Goal: Task Accomplishment & Management: Complete application form

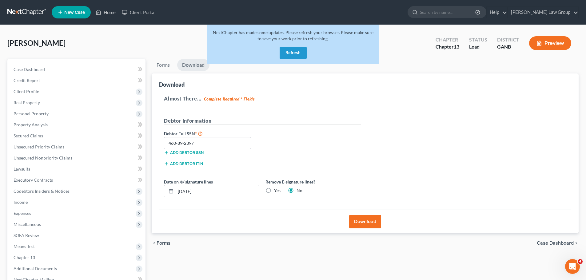
click at [292, 53] on button "Refresh" at bounding box center [292, 53] width 27 height 12
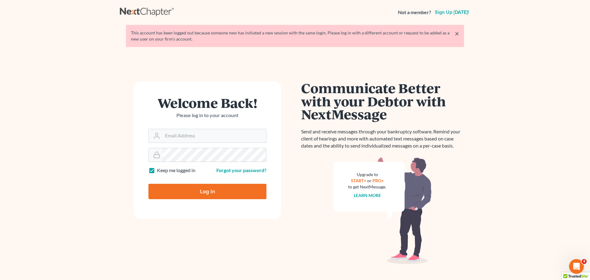
type input "[EMAIL_ADDRESS][DOMAIN_NAME]"
click at [214, 191] on input "Log In" at bounding box center [207, 191] width 118 height 15
type input "Thinking..."
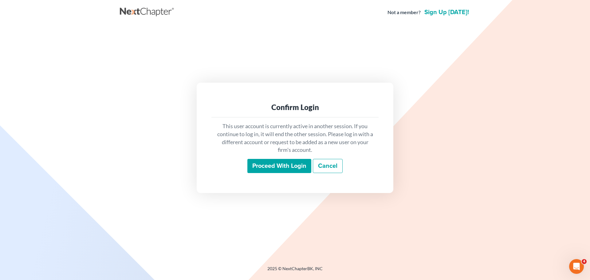
click at [271, 165] on input "Proceed with login" at bounding box center [279, 166] width 64 height 14
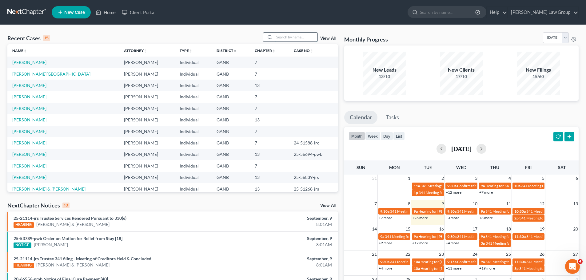
click at [299, 34] on input "search" at bounding box center [295, 37] width 43 height 9
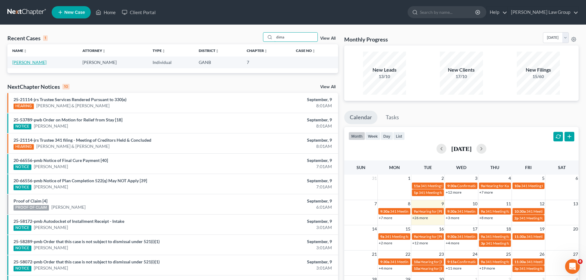
type input "dima"
click at [29, 61] on link "Zanhour-Watson, Dima" at bounding box center [29, 62] width 34 height 5
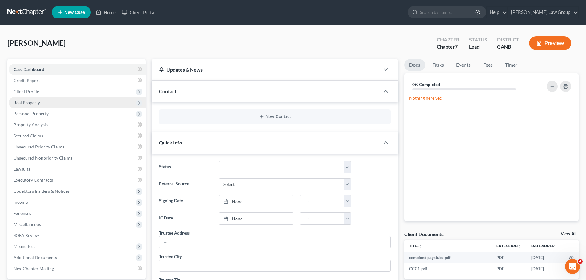
click at [54, 102] on span "Real Property" at bounding box center [77, 102] width 137 height 11
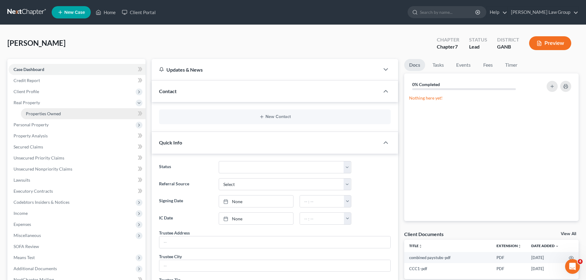
click at [78, 114] on link "Properties Owned" at bounding box center [83, 113] width 124 height 11
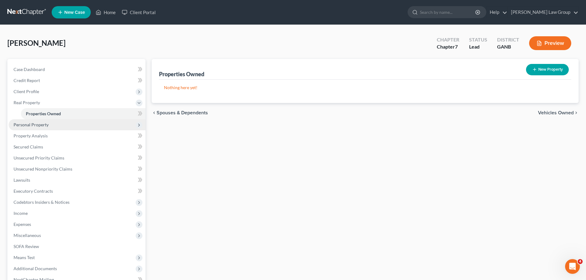
click at [78, 126] on span "Personal Property" at bounding box center [77, 124] width 137 height 11
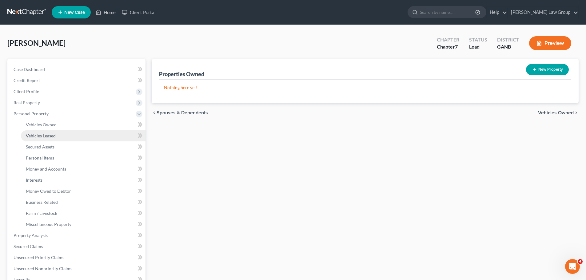
click at [78, 133] on link "Vehicles Leased" at bounding box center [83, 135] width 124 height 11
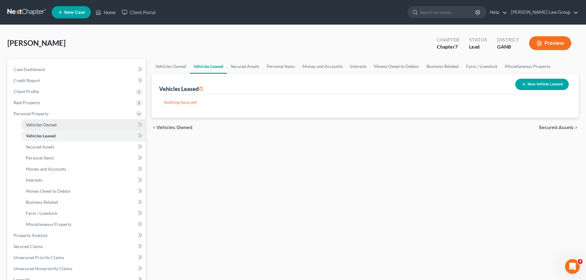
click at [79, 123] on link "Vehicles Owned" at bounding box center [83, 124] width 124 height 11
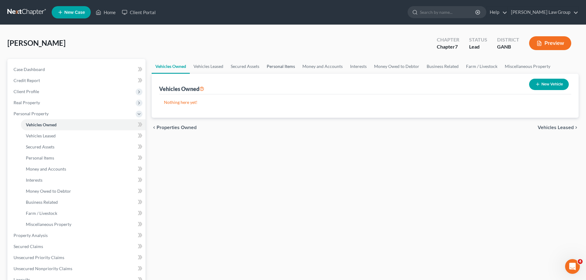
click at [292, 69] on link "Personal Items" at bounding box center [281, 66] width 36 height 15
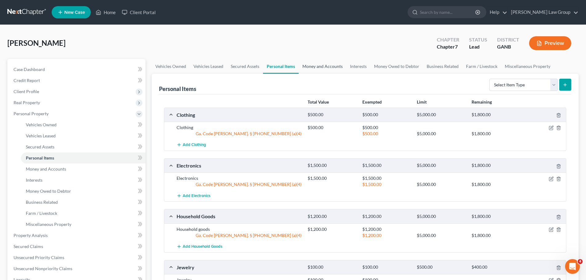
click at [318, 71] on link "Money and Accounts" at bounding box center [322, 66] width 48 height 15
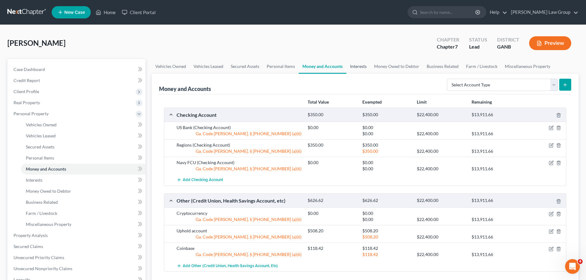
click at [359, 69] on link "Interests" at bounding box center [358, 66] width 24 height 15
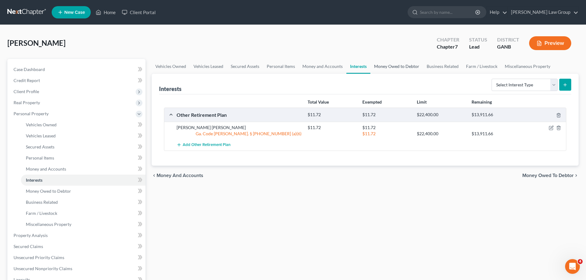
click at [393, 66] on link "Money Owed to Debtor" at bounding box center [396, 66] width 53 height 15
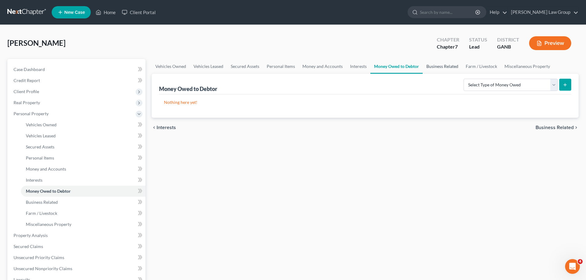
click at [449, 68] on link "Business Related" at bounding box center [441, 66] width 39 height 15
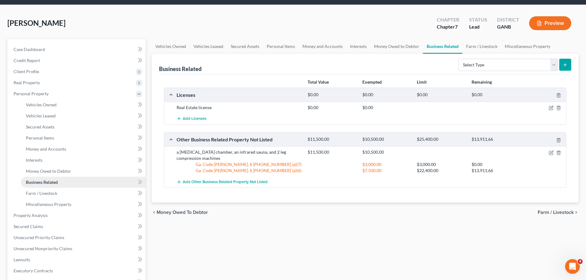
scroll to position [31, 0]
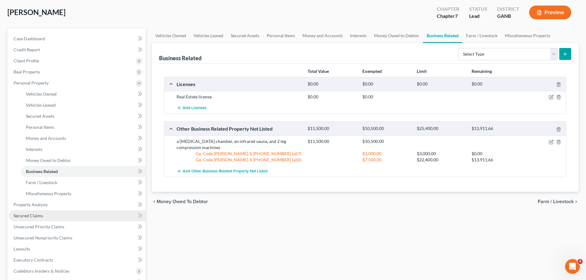
click at [51, 217] on link "Secured Claims" at bounding box center [77, 215] width 137 height 11
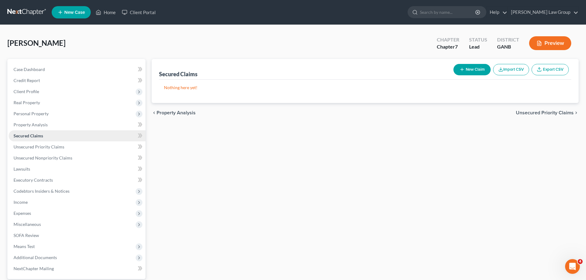
click at [58, 140] on link "Secured Claims" at bounding box center [77, 135] width 137 height 11
click at [55, 144] on link "Unsecured Priority Claims" at bounding box center [77, 146] width 137 height 11
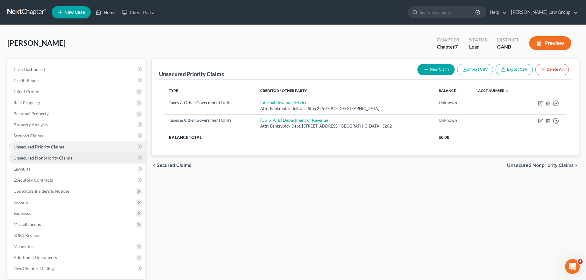
click at [55, 153] on link "Unsecured Nonpriority Claims" at bounding box center [77, 157] width 137 height 11
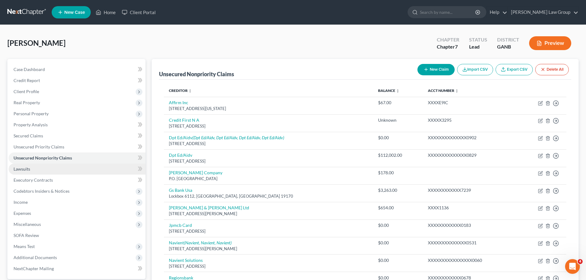
click at [61, 165] on link "Lawsuits" at bounding box center [77, 169] width 137 height 11
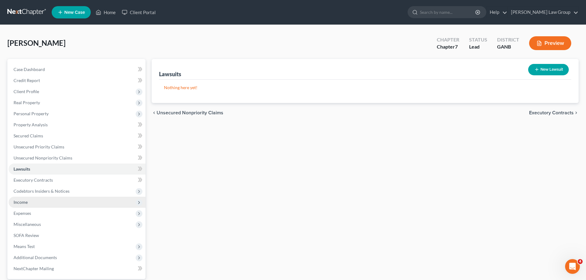
click at [58, 197] on span "Income" at bounding box center [77, 202] width 137 height 11
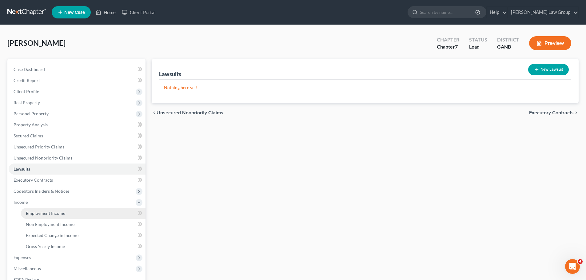
click at [70, 213] on link "Employment Income" at bounding box center [83, 213] width 124 height 11
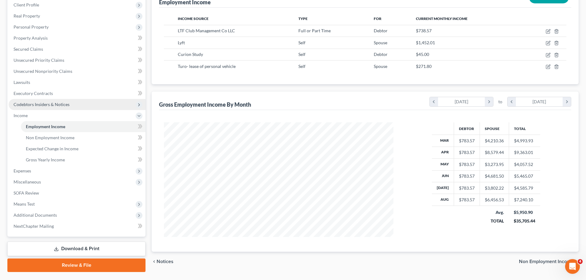
scroll to position [102, 0]
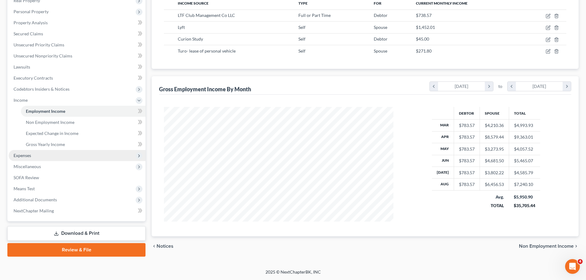
click at [39, 156] on span "Expenses" at bounding box center [77, 155] width 137 height 11
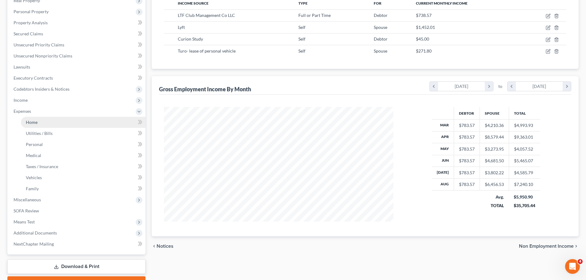
click at [47, 124] on link "Home" at bounding box center [83, 122] width 124 height 11
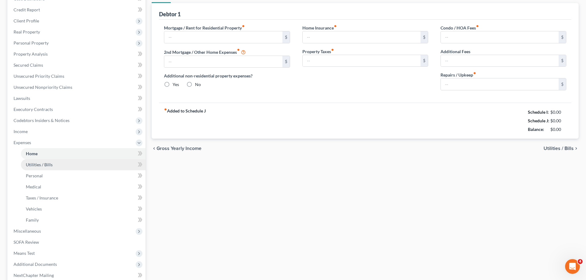
type input "1,856.97"
type input "0.00"
radio input "true"
type input "0.00"
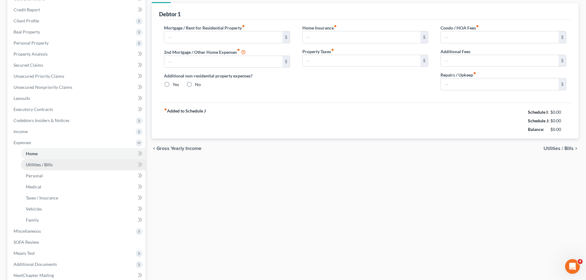
type input "0.00"
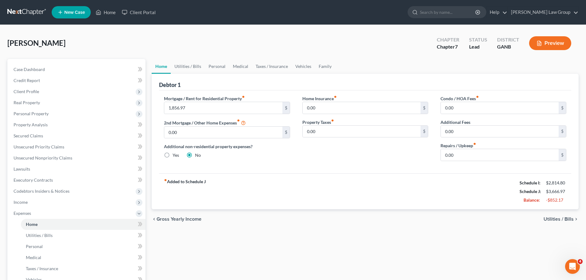
scroll to position [92, 0]
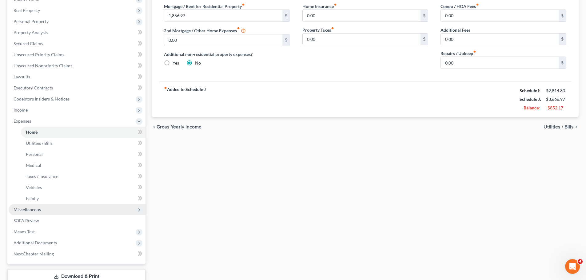
click at [55, 212] on span "Miscellaneous" at bounding box center [77, 209] width 137 height 11
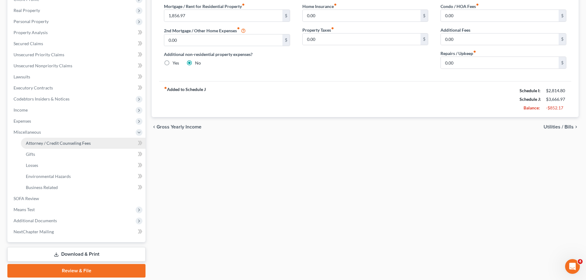
click at [74, 140] on link "Attorney / Credit Counseling Fees" at bounding box center [83, 143] width 124 height 11
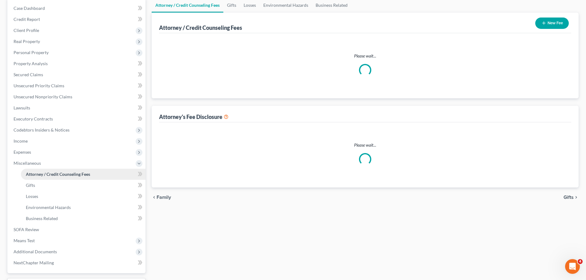
select select "0"
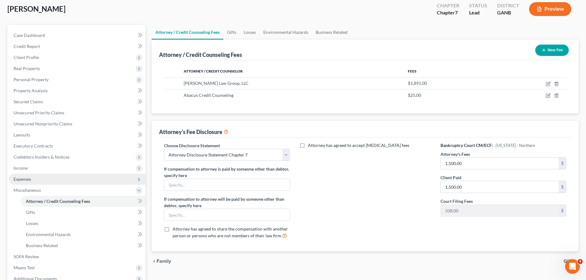
scroll to position [92, 0]
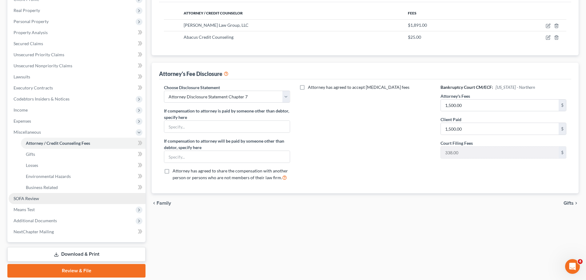
click at [53, 198] on link "SOFA Review" at bounding box center [77, 198] width 137 height 11
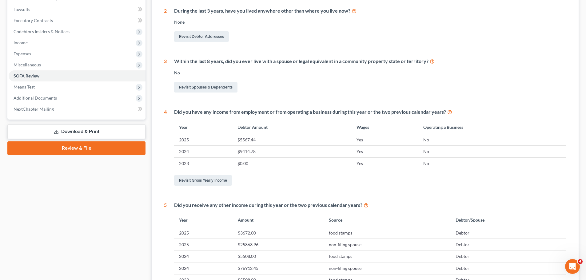
scroll to position [154, 0]
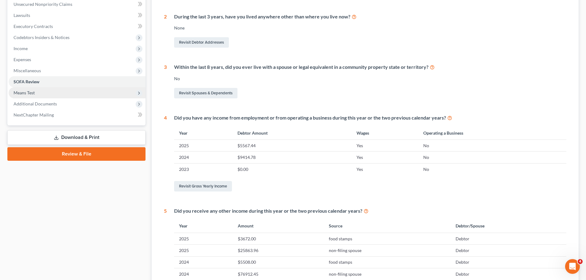
click at [46, 91] on span "Means Test" at bounding box center [77, 92] width 137 height 11
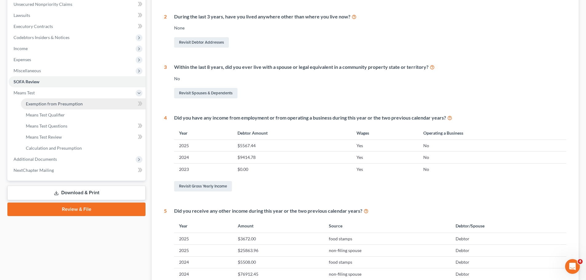
click at [71, 104] on span "Exemption from Presumption" at bounding box center [54, 103] width 57 height 5
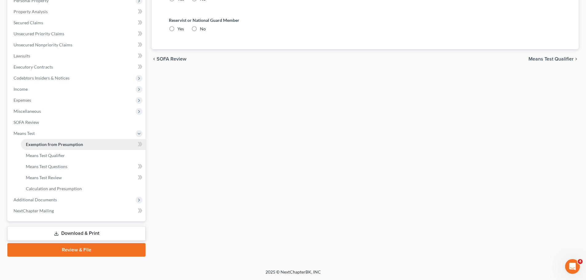
scroll to position [90, 0]
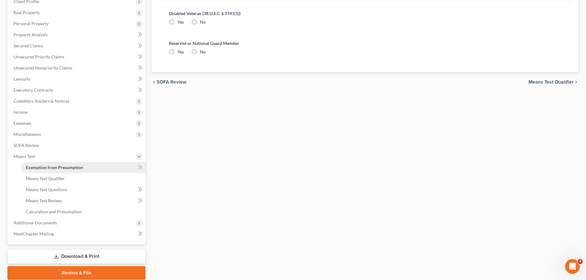
radio input "true"
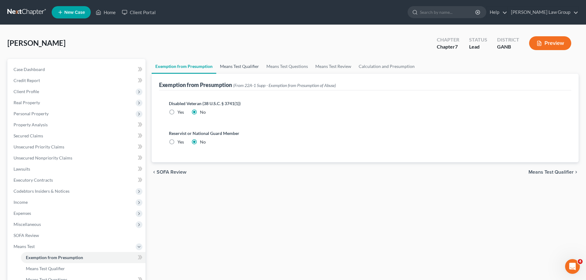
click at [228, 70] on link "Means Test Qualifier" at bounding box center [239, 66] width 46 height 15
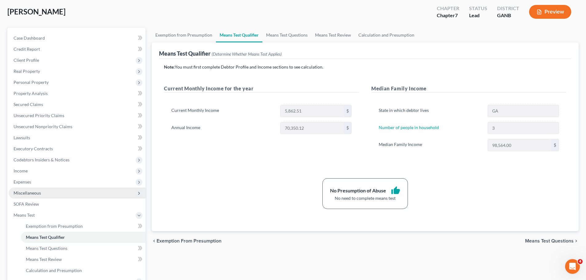
scroll to position [113, 0]
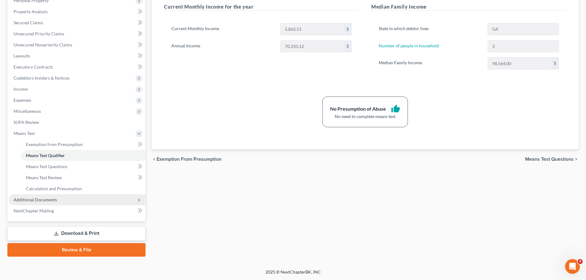
click at [86, 200] on span "Additional Documents" at bounding box center [77, 199] width 137 height 11
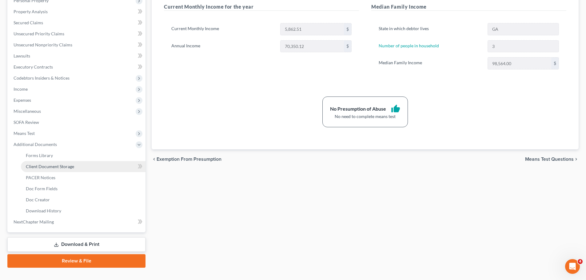
click at [61, 164] on span "Client Document Storage" at bounding box center [50, 166] width 48 height 5
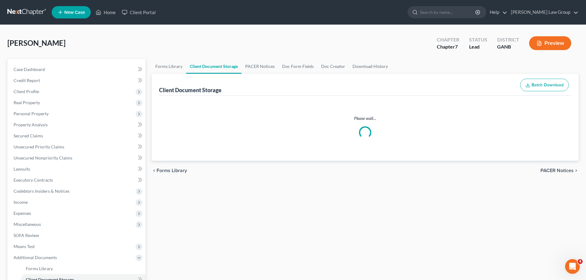
select select "5"
select select "35"
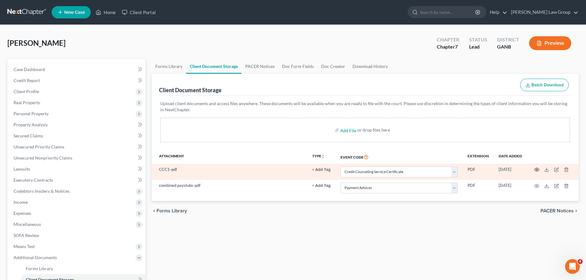
click at [535, 168] on icon "button" at bounding box center [536, 169] width 5 height 5
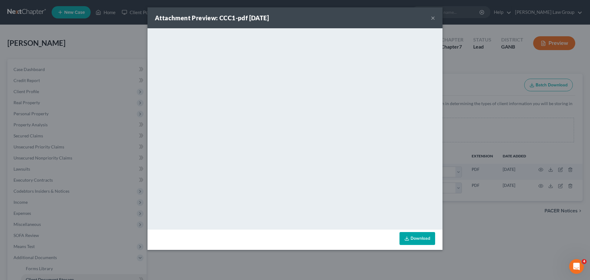
click at [432, 16] on button "×" at bounding box center [433, 17] width 4 height 7
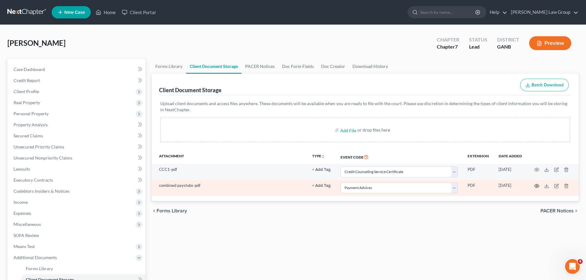
click at [535, 185] on icon "button" at bounding box center [536, 186] width 5 height 5
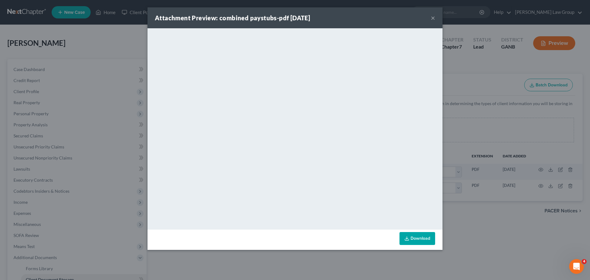
click at [433, 17] on button "×" at bounding box center [433, 17] width 4 height 7
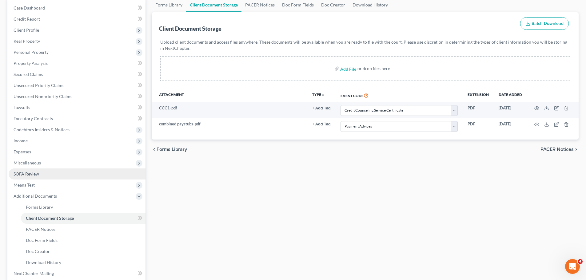
click at [54, 172] on link "SOFA Review" at bounding box center [77, 173] width 137 height 11
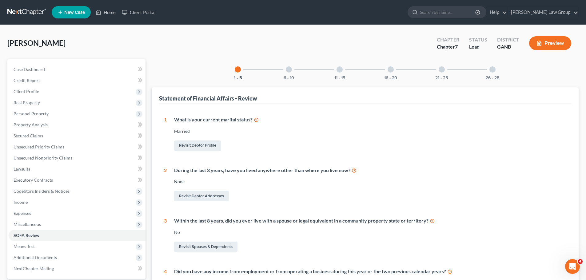
click at [496, 66] on div "26 - 28" at bounding box center [492, 69] width 21 height 21
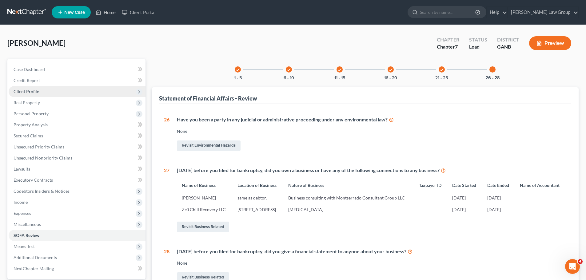
click at [47, 91] on span "Client Profile" at bounding box center [77, 91] width 137 height 11
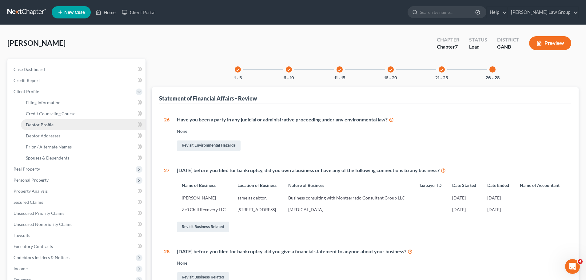
click at [72, 124] on link "Debtor Profile" at bounding box center [83, 124] width 124 height 11
select select "1"
select select "2"
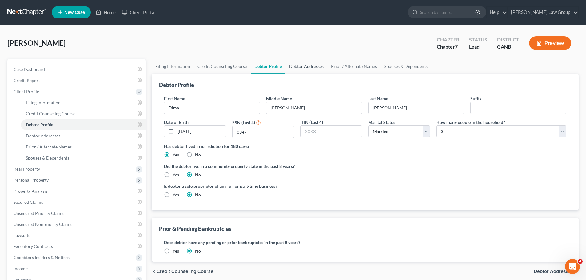
click at [306, 59] on link "Debtor Addresses" at bounding box center [306, 66] width 42 height 15
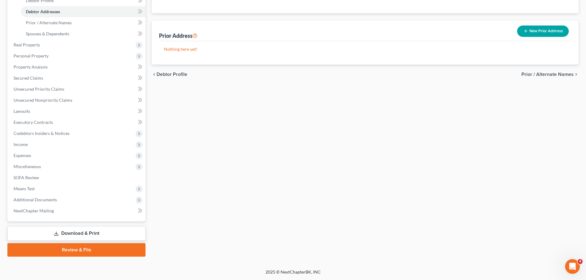
click at [69, 254] on link "Review & File" at bounding box center [76, 250] width 138 height 14
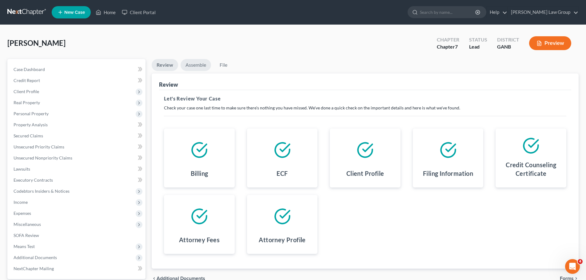
click at [197, 61] on link "Assemble" at bounding box center [195, 65] width 30 height 12
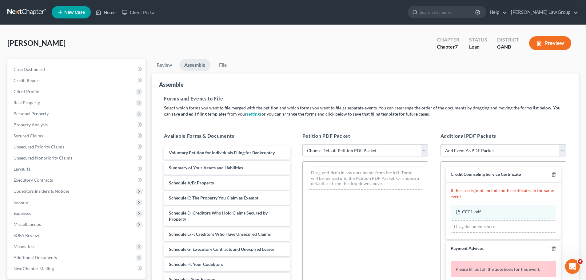
drag, startPoint x: 339, startPoint y: 148, endPoint x: 339, endPoint y: 155, distance: 7.4
click at [339, 148] on select "Choose Default Petition PDF Packet Complete Bankruptcy Petition (all forms and …" at bounding box center [365, 150] width 126 height 12
select select "0"
click at [302, 144] on select "Choose Default Petition PDF Packet Complete Bankruptcy Petition (all forms and …" at bounding box center [365, 150] width 126 height 12
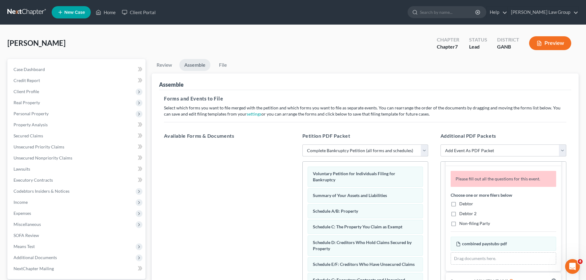
scroll to position [92, 0]
click at [459, 204] on label "Debtor" at bounding box center [466, 202] width 14 height 6
click at [461, 203] on input "Debtor" at bounding box center [463, 201] width 4 height 4
checkbox input "true"
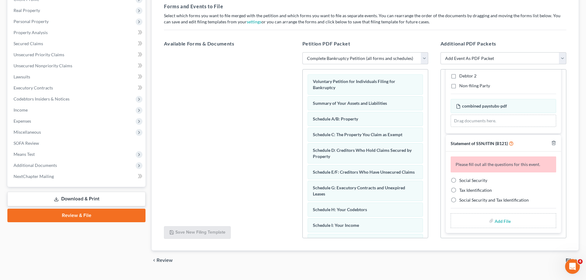
click at [459, 182] on label "Social Security" at bounding box center [473, 180] width 28 height 6
click at [461, 181] on input "Social Security" at bounding box center [463, 179] width 4 height 4
radio input "true"
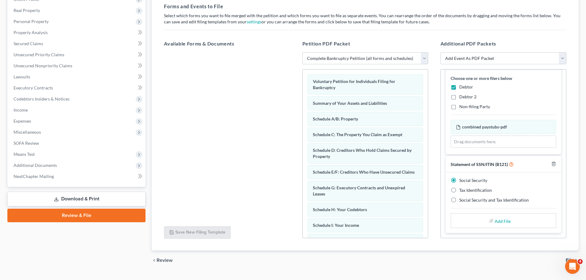
scroll to position [94, 0]
click at [498, 221] on input "file" at bounding box center [501, 220] width 15 height 11
type input "C:\fakepath\SSN to file in case WATSON.pdf"
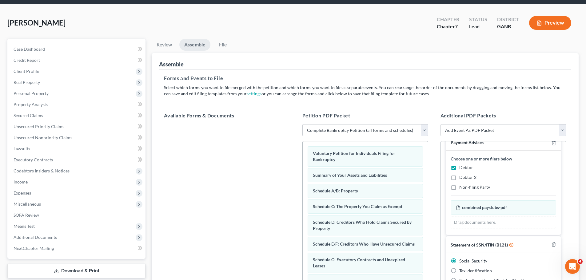
scroll to position [0, 0]
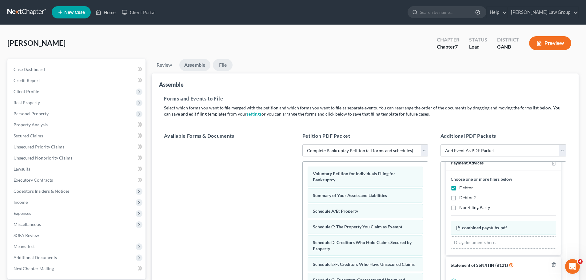
click at [231, 65] on link "File" at bounding box center [223, 65] width 20 height 12
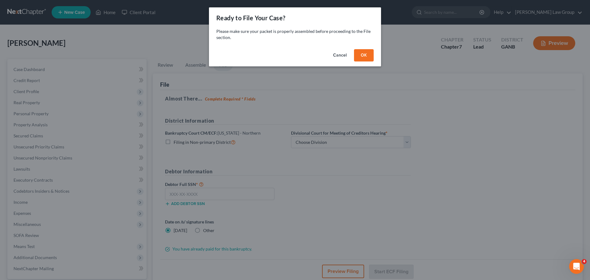
click at [362, 52] on button "OK" at bounding box center [364, 55] width 20 height 12
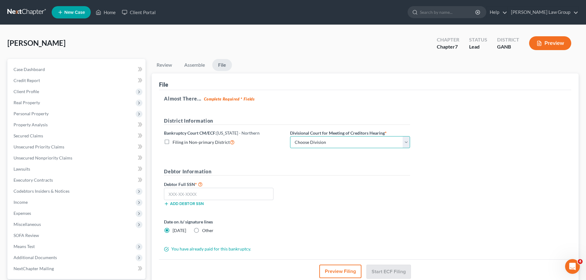
click at [310, 140] on select "Choose Division Atlanta Gainesville Newnan Rome" at bounding box center [350, 142] width 120 height 12
select select "0"
click at [290, 136] on select "Choose Division Atlanta Gainesville Newnan Rome" at bounding box center [350, 142] width 120 height 12
click at [230, 190] on input "text" at bounding box center [218, 194] width 109 height 12
paste input "413-67-8347"
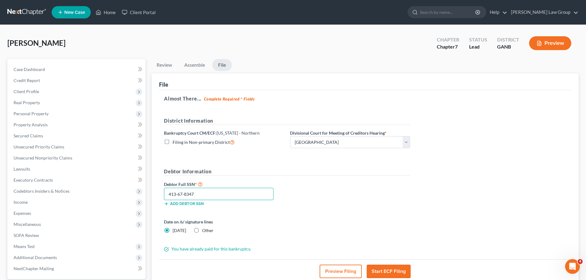
type input "413-67-8347"
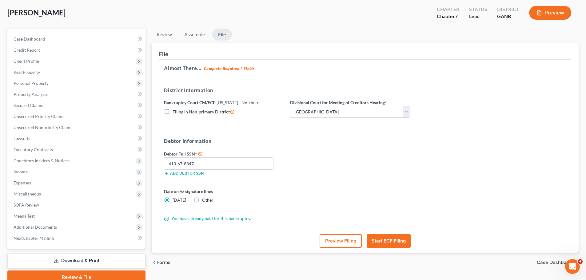
scroll to position [31, 0]
click at [386, 244] on button "Start ECF Filing" at bounding box center [388, 241] width 44 height 14
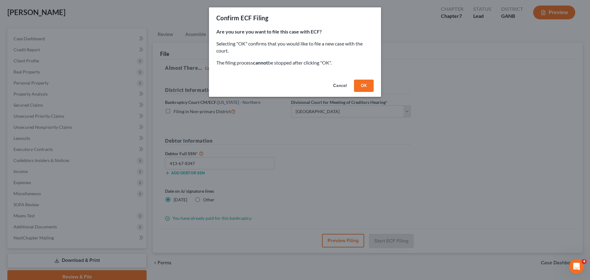
click at [368, 87] on button "OK" at bounding box center [364, 86] width 20 height 12
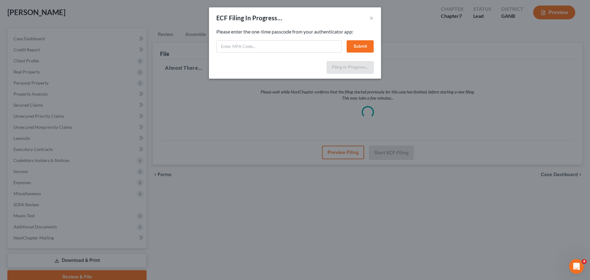
select select "0"
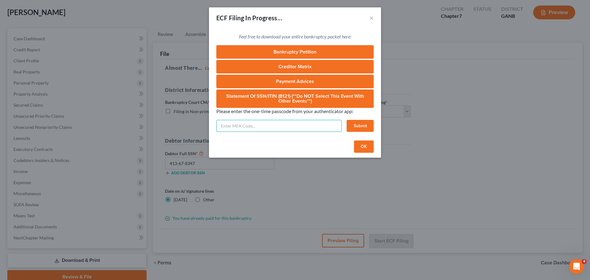
click at [252, 125] on input "text" at bounding box center [278, 126] width 125 height 12
click at [364, 143] on button "OK" at bounding box center [364, 146] width 20 height 12
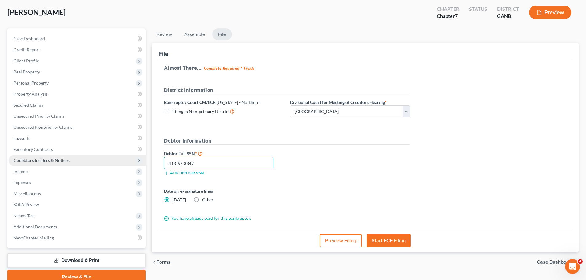
drag, startPoint x: 220, startPoint y: 165, endPoint x: 133, endPoint y: 156, distance: 87.5
click at [135, 154] on div "Petition Navigation Case Dashboard Payments Invoices Payments Payments Credit R…" at bounding box center [292, 155] width 577 height 255
click at [414, 218] on div "Almost There... Complete Required * Fields District Information Bankruptcy Cour…" at bounding box center [365, 144] width 412 height 170
click at [391, 242] on button "Start ECF Filing" at bounding box center [388, 241] width 44 height 14
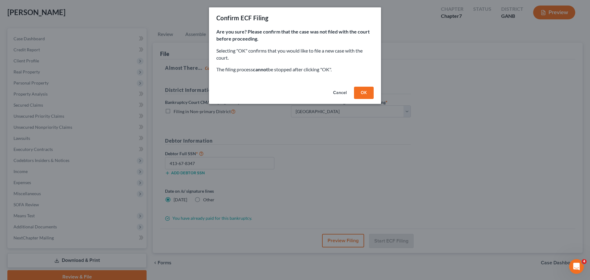
click at [368, 89] on button "OK" at bounding box center [364, 93] width 20 height 12
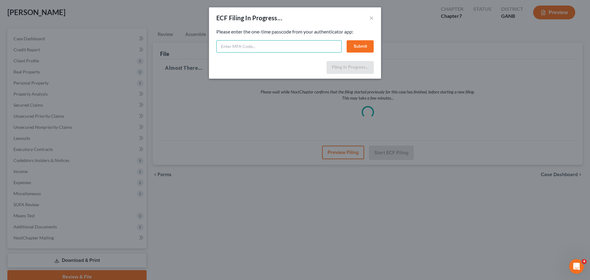
click at [240, 48] on input "text" at bounding box center [278, 46] width 125 height 12
type input "082422"
click at [364, 48] on button "Submit" at bounding box center [360, 46] width 27 height 12
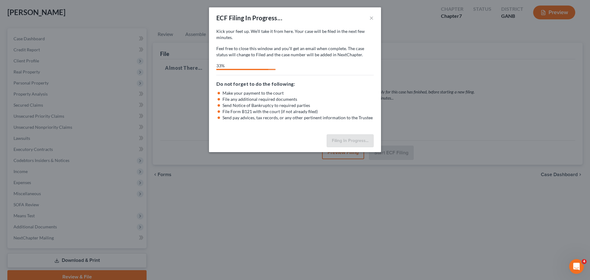
select select "0"
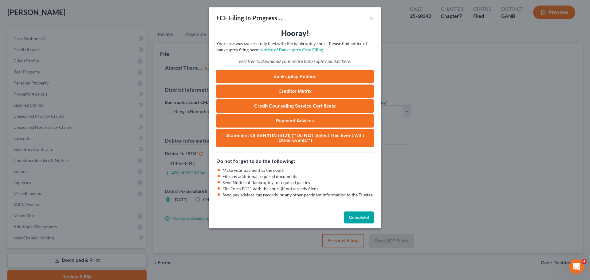
click at [359, 220] on button "Complete!" at bounding box center [359, 217] width 30 height 12
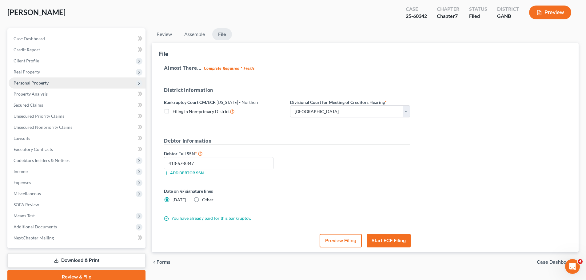
scroll to position [0, 0]
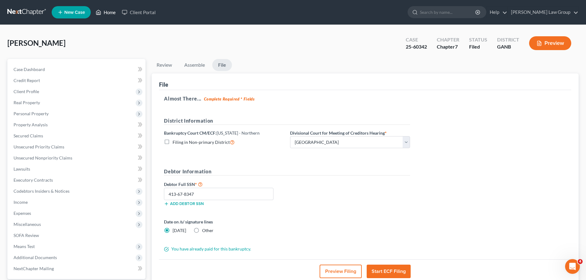
click at [113, 12] on link "Home" at bounding box center [106, 12] width 26 height 11
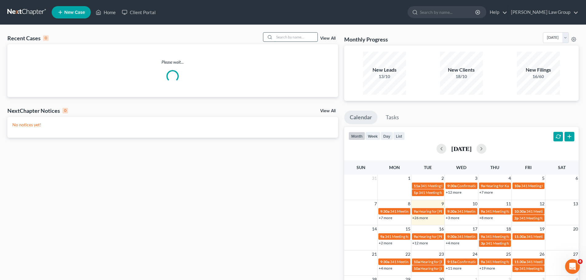
click at [278, 38] on input "search" at bounding box center [295, 37] width 43 height 9
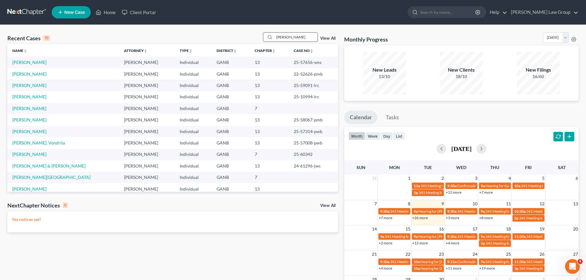
type input "tara"
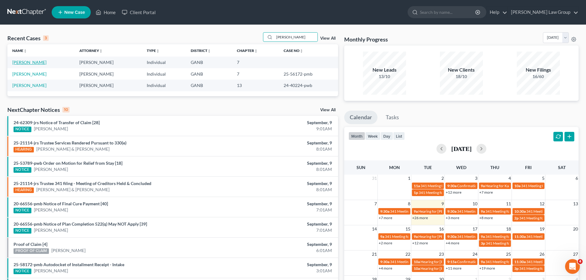
click at [27, 63] on link "Warren, Tara" at bounding box center [29, 62] width 34 height 5
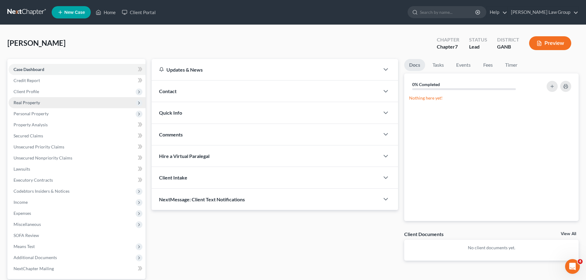
click at [38, 102] on span "Real Property" at bounding box center [27, 102] width 26 height 5
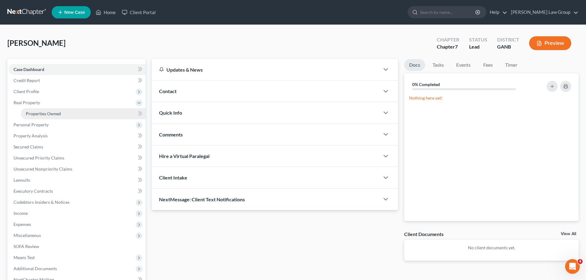
click at [54, 112] on span "Properties Owned" at bounding box center [43, 113] width 35 height 5
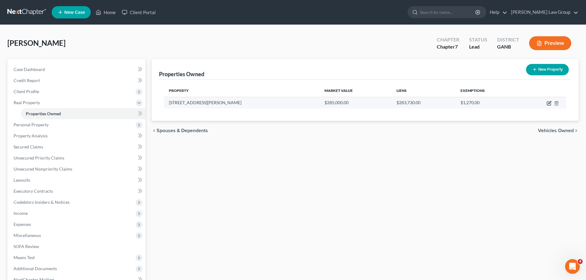
click at [549, 103] on icon "button" at bounding box center [549, 102] width 3 height 3
select select "10"
select select "42"
select select "0"
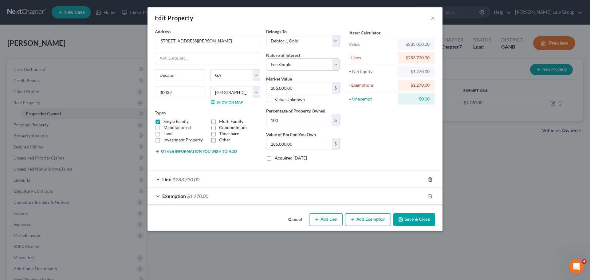
click at [415, 222] on button "Save & Close" at bounding box center [414, 219] width 42 height 13
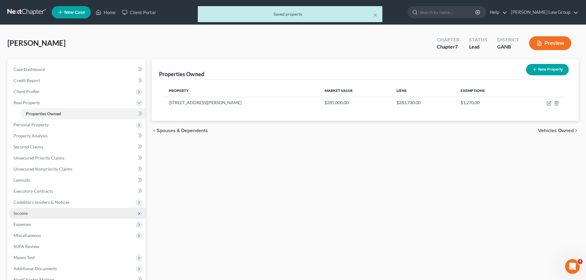
click at [52, 213] on span "Income" at bounding box center [77, 213] width 137 height 11
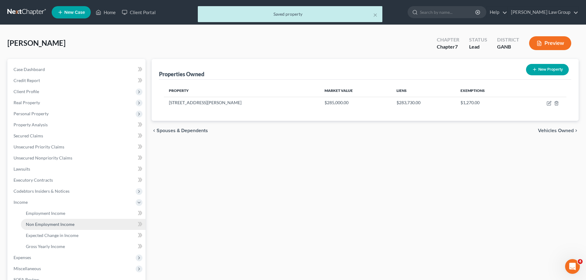
click at [88, 225] on link "Non Employment Income" at bounding box center [83, 224] width 124 height 11
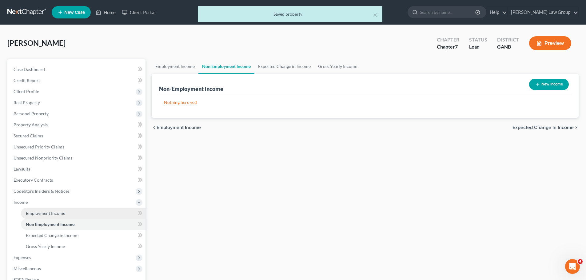
click at [87, 209] on link "Employment Income" at bounding box center [83, 213] width 124 height 11
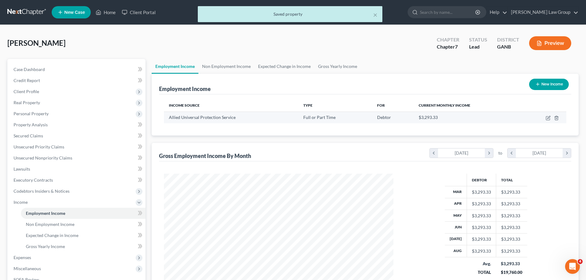
scroll to position [115, 242]
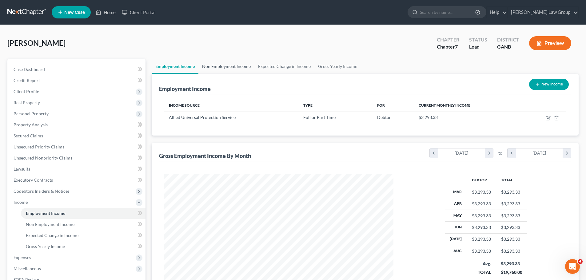
click at [235, 63] on link "Non Employment Income" at bounding box center [226, 66] width 56 height 15
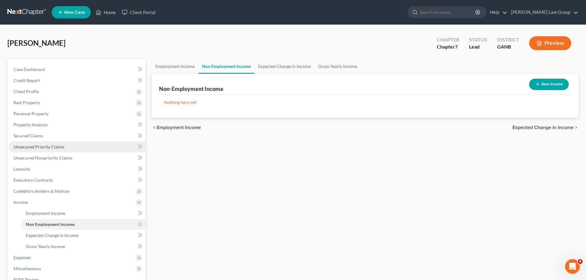
click at [58, 144] on span "Unsecured Priority Claims" at bounding box center [39, 146] width 51 height 5
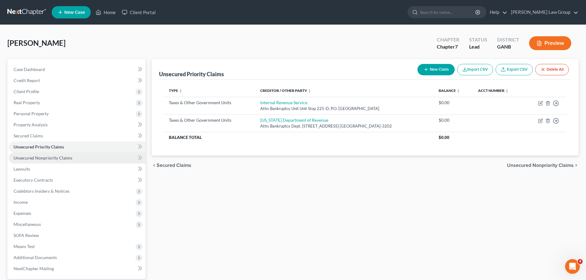
click at [66, 159] on span "Unsecured Nonpriority Claims" at bounding box center [43, 157] width 59 height 5
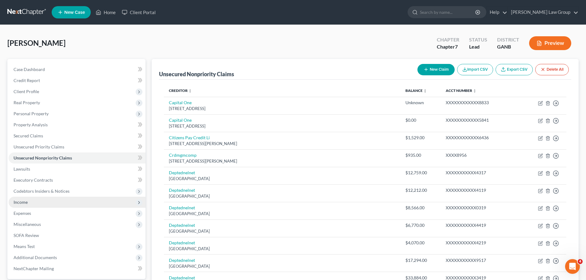
click at [70, 197] on span "Income" at bounding box center [77, 202] width 137 height 11
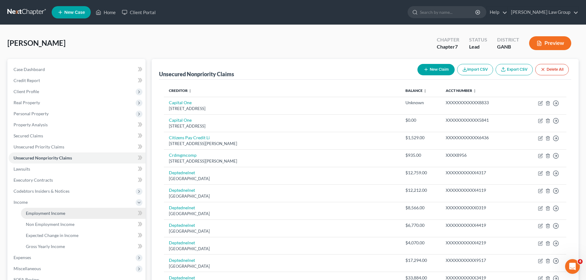
click at [91, 211] on link "Employment Income" at bounding box center [83, 213] width 124 height 11
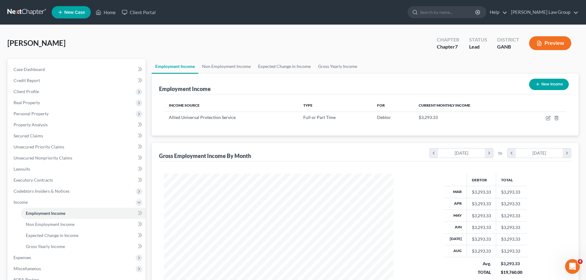
scroll to position [115, 242]
click at [228, 70] on link "Non Employment Income" at bounding box center [226, 66] width 56 height 15
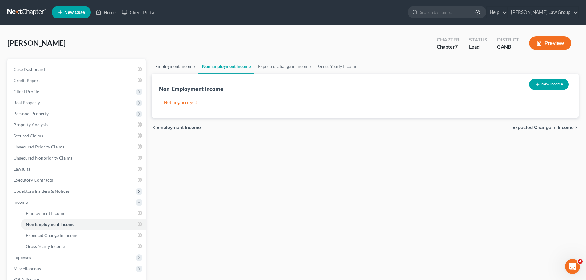
click at [172, 69] on link "Employment Income" at bounding box center [175, 66] width 47 height 15
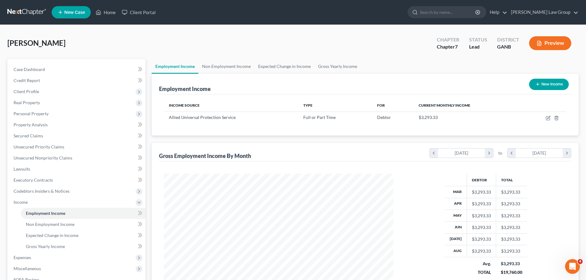
scroll to position [115, 242]
click at [100, 9] on icon at bounding box center [99, 12] width 6 height 7
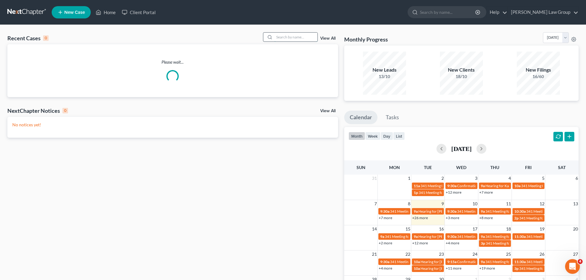
click at [297, 41] on input "search" at bounding box center [295, 37] width 43 height 9
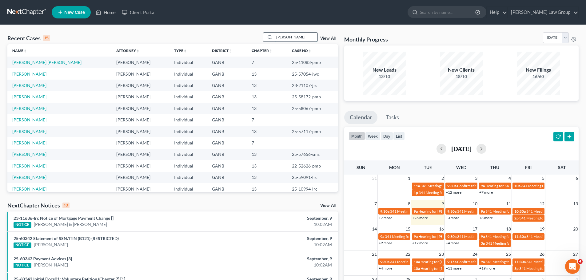
type input "mildred"
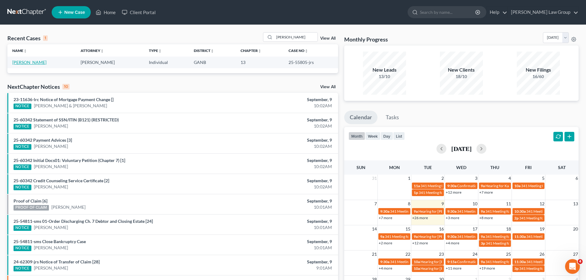
click at [30, 60] on link "Johnson, Mildred" at bounding box center [29, 62] width 34 height 5
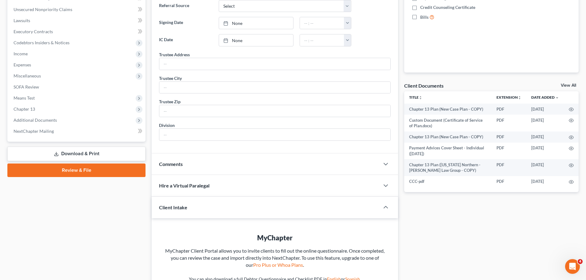
scroll to position [154, 0]
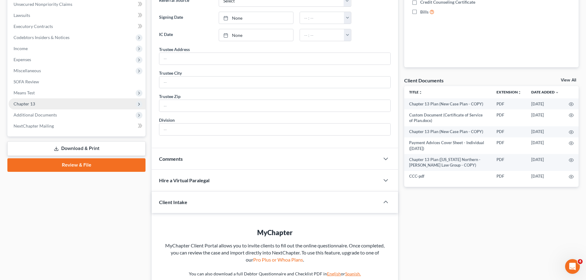
click at [49, 106] on span "Chapter 13" at bounding box center [77, 103] width 137 height 11
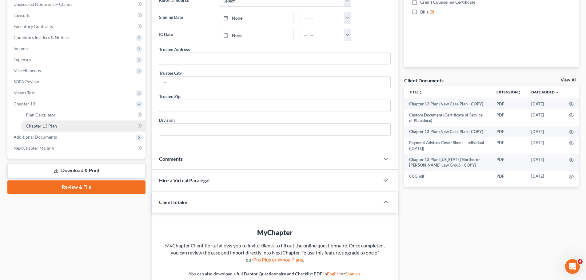
click at [72, 122] on link "Chapter 13 Plan" at bounding box center [83, 126] width 124 height 11
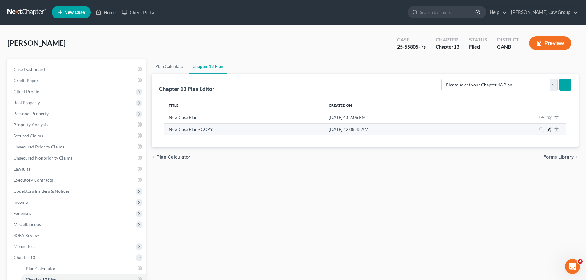
click at [549, 131] on icon "button" at bounding box center [548, 129] width 5 height 5
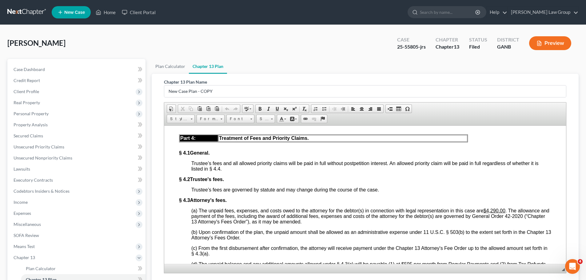
scroll to position [1660, 0]
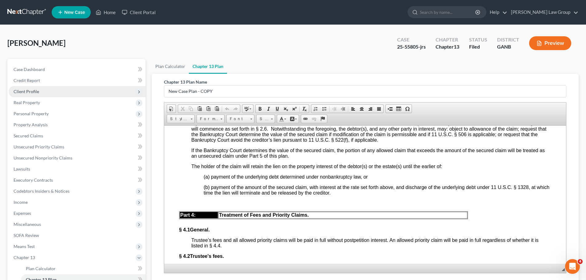
click at [41, 89] on span "Client Profile" at bounding box center [77, 91] width 137 height 11
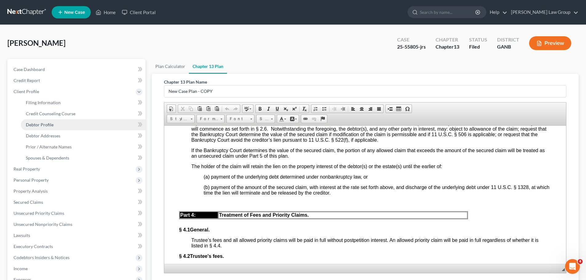
click at [60, 124] on link "Debtor Profile" at bounding box center [83, 124] width 124 height 11
select select "4"
select select "2"
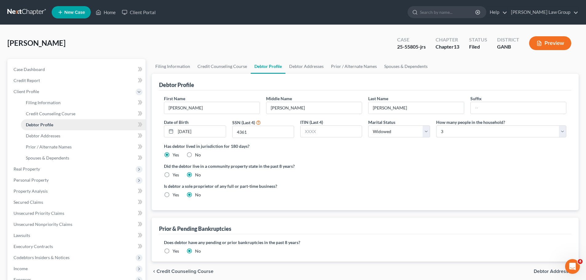
radio input "true"
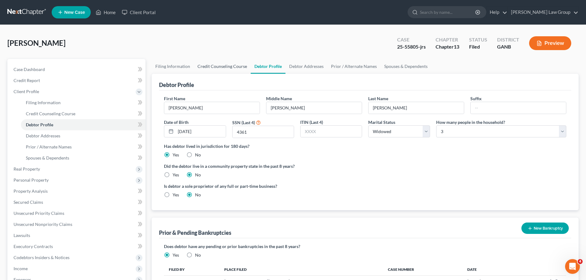
click at [208, 65] on link "Credit Counseling Course" at bounding box center [222, 66] width 57 height 15
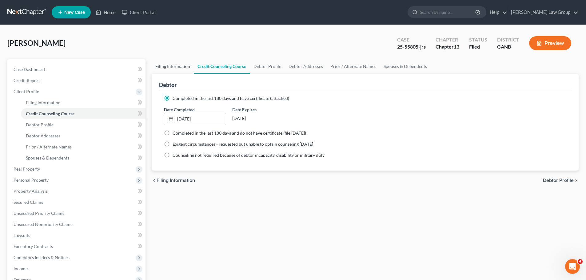
click at [165, 67] on link "Filing Information" at bounding box center [173, 66] width 42 height 15
select select "1"
select select "0"
select select "3"
select select "10"
